Goal: Check status: Check status

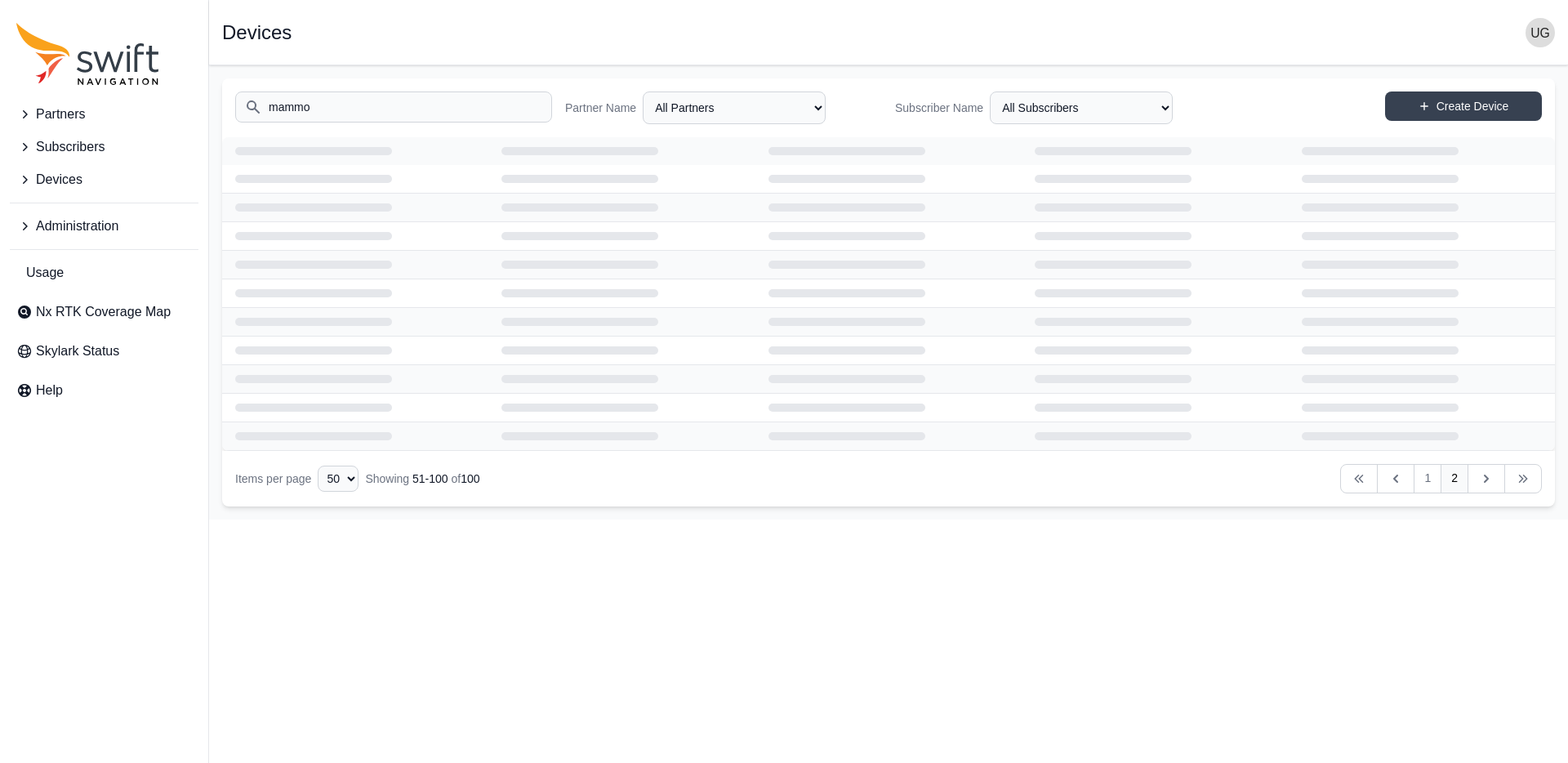
select select "50"
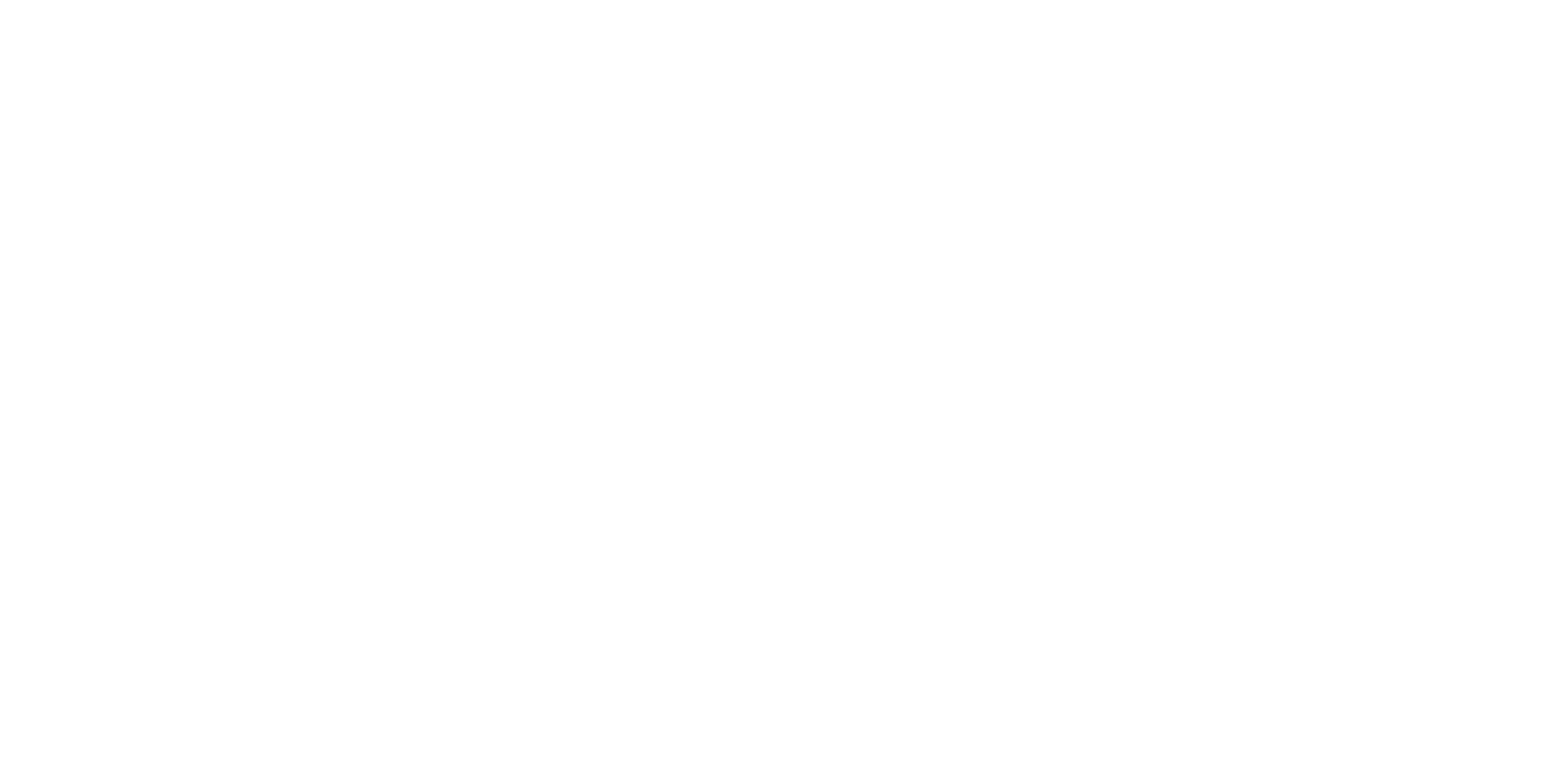
select select
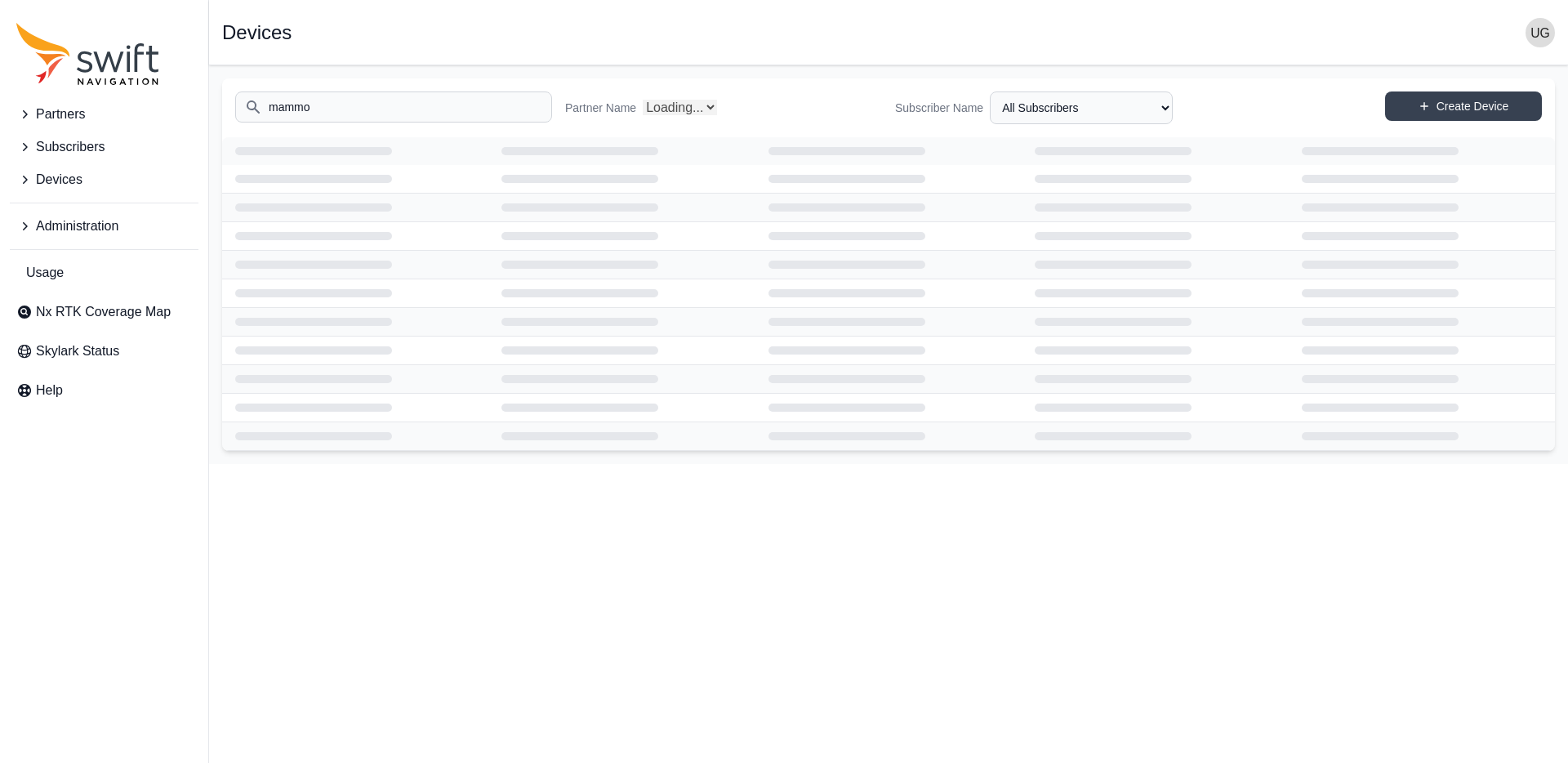
select select "Partner Name"
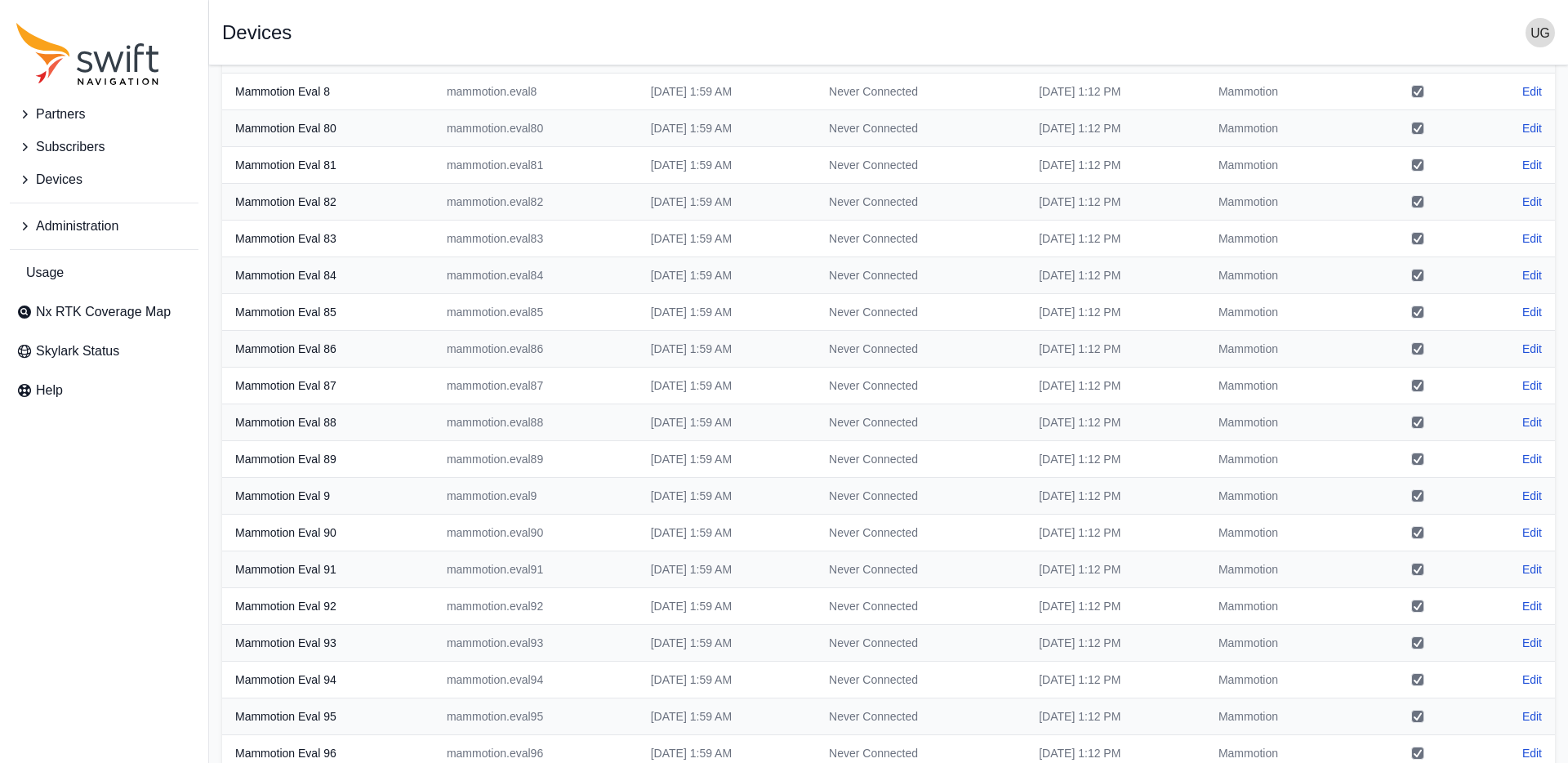
scroll to position [1314, 0]
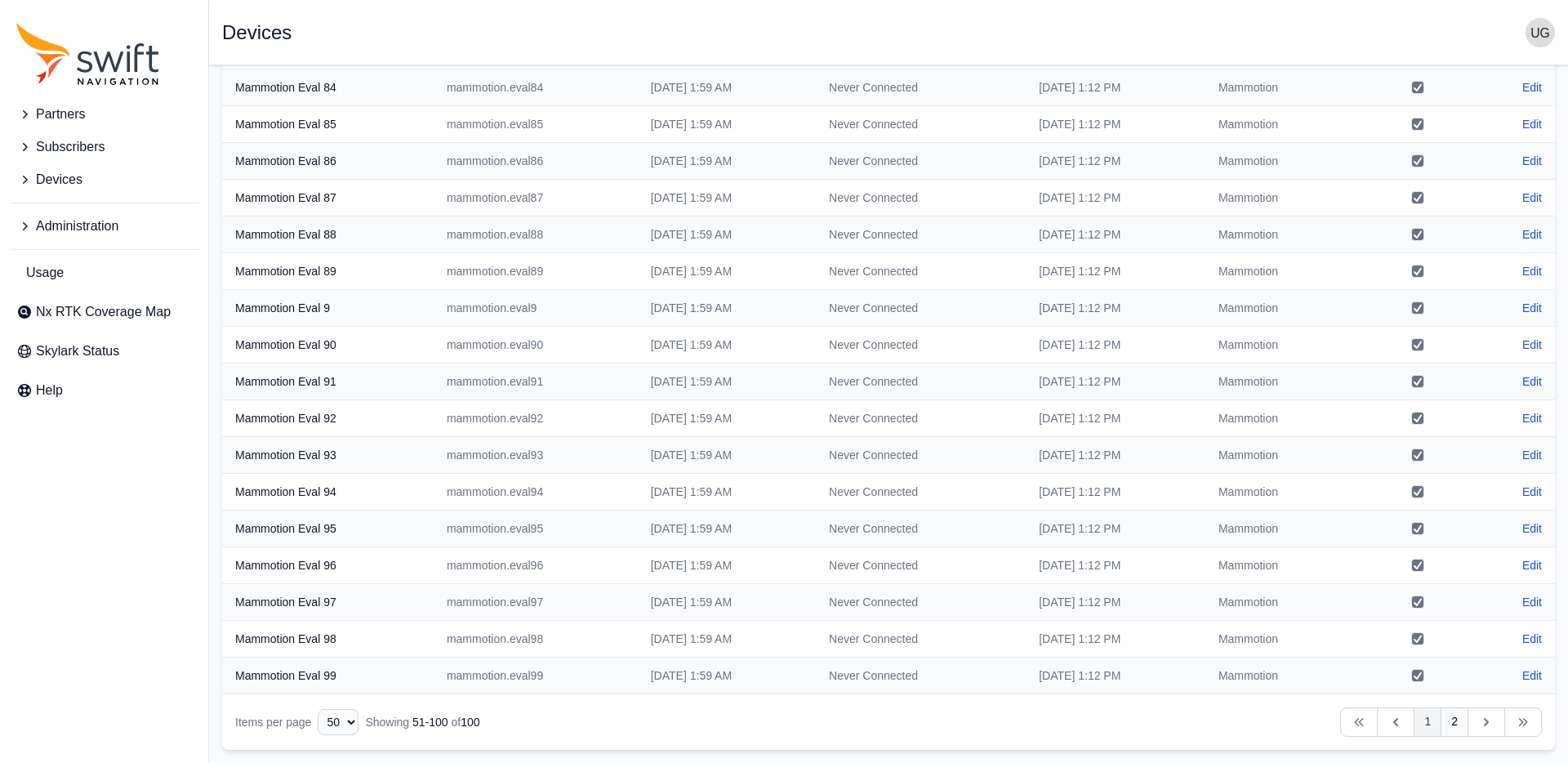
click at [1433, 720] on link "1" at bounding box center [1427, 722] width 28 height 30
